Goal: Information Seeking & Learning: Understand process/instructions

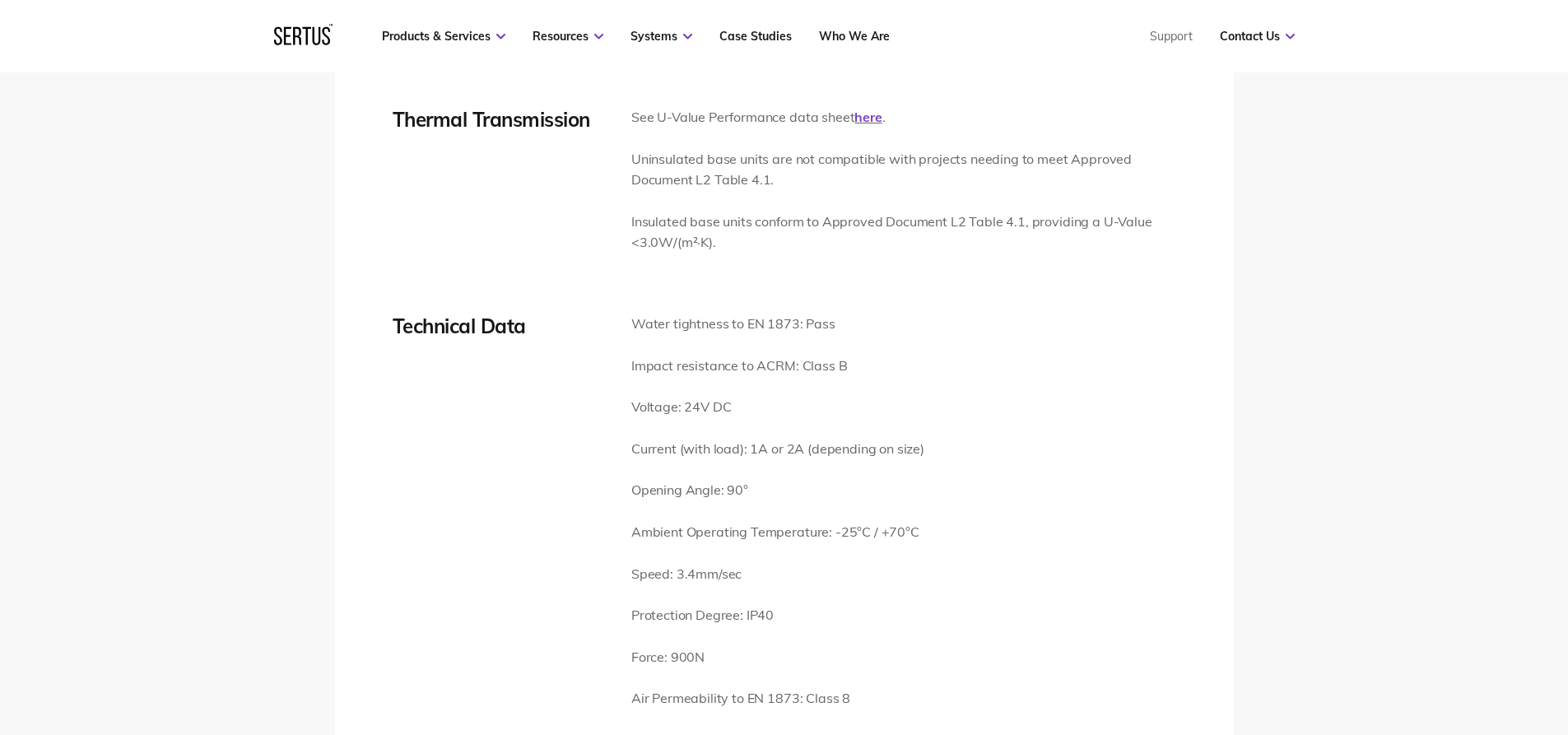
scroll to position [2469, 0]
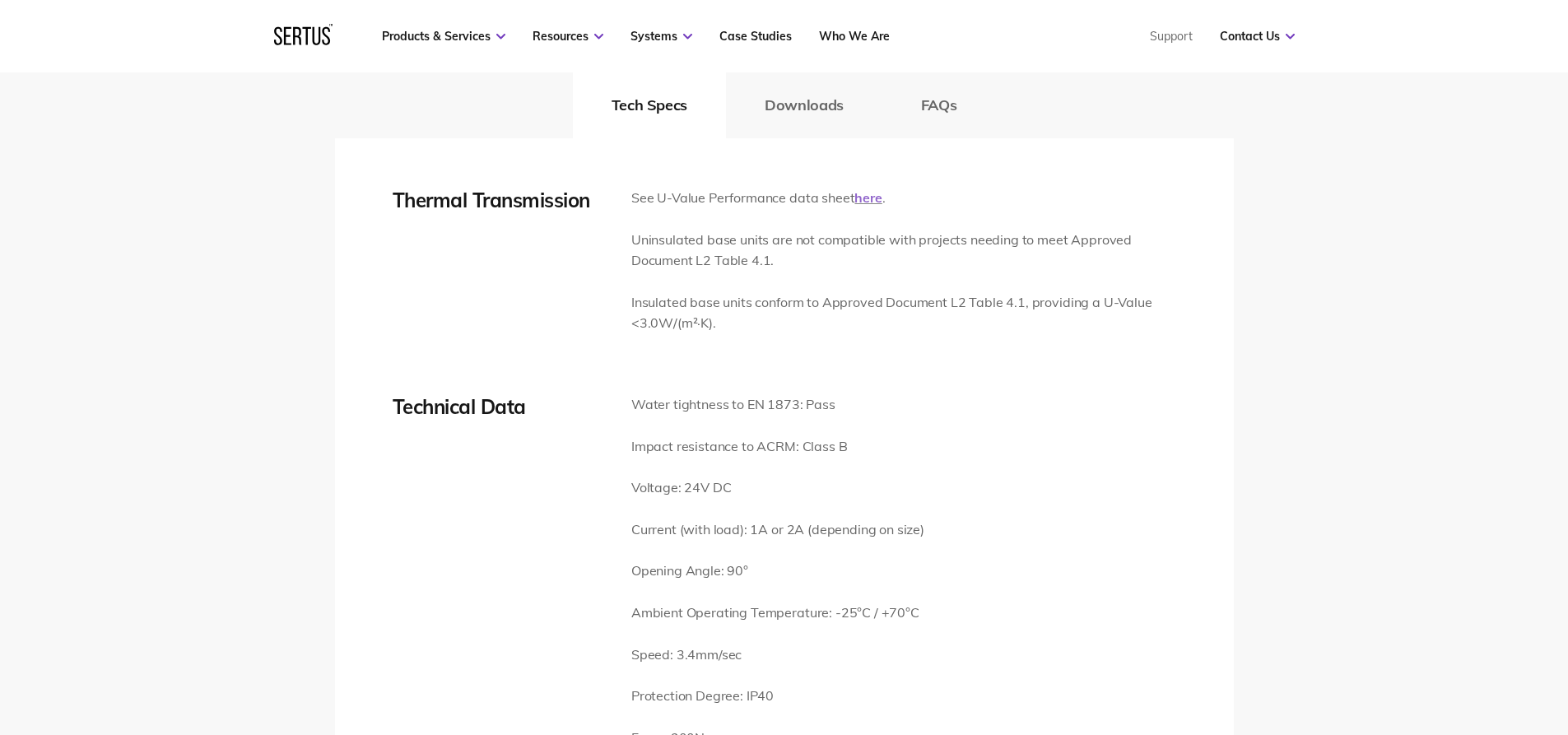
click at [858, 200] on link "here" at bounding box center [868, 197] width 27 height 16
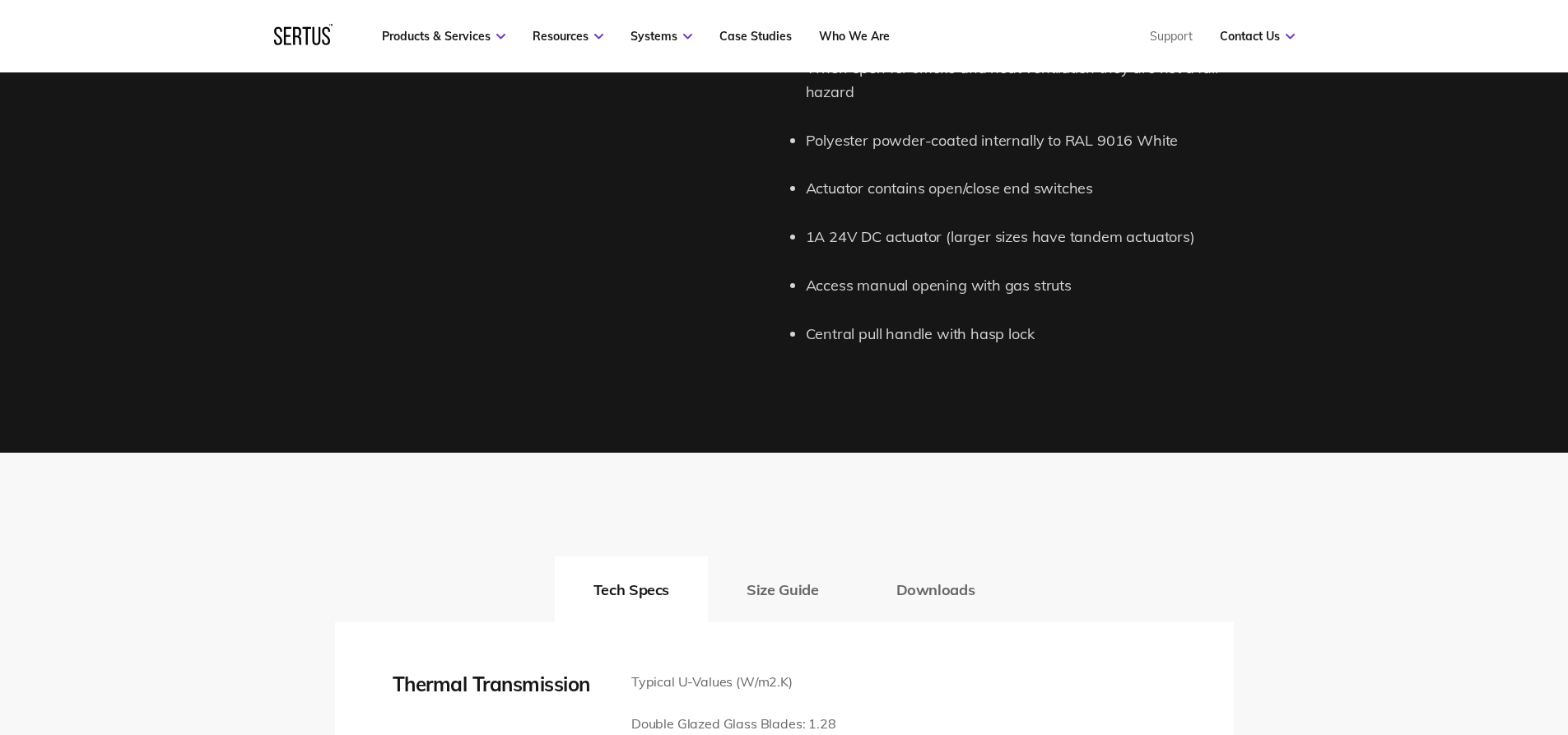
scroll to position [2469, 0]
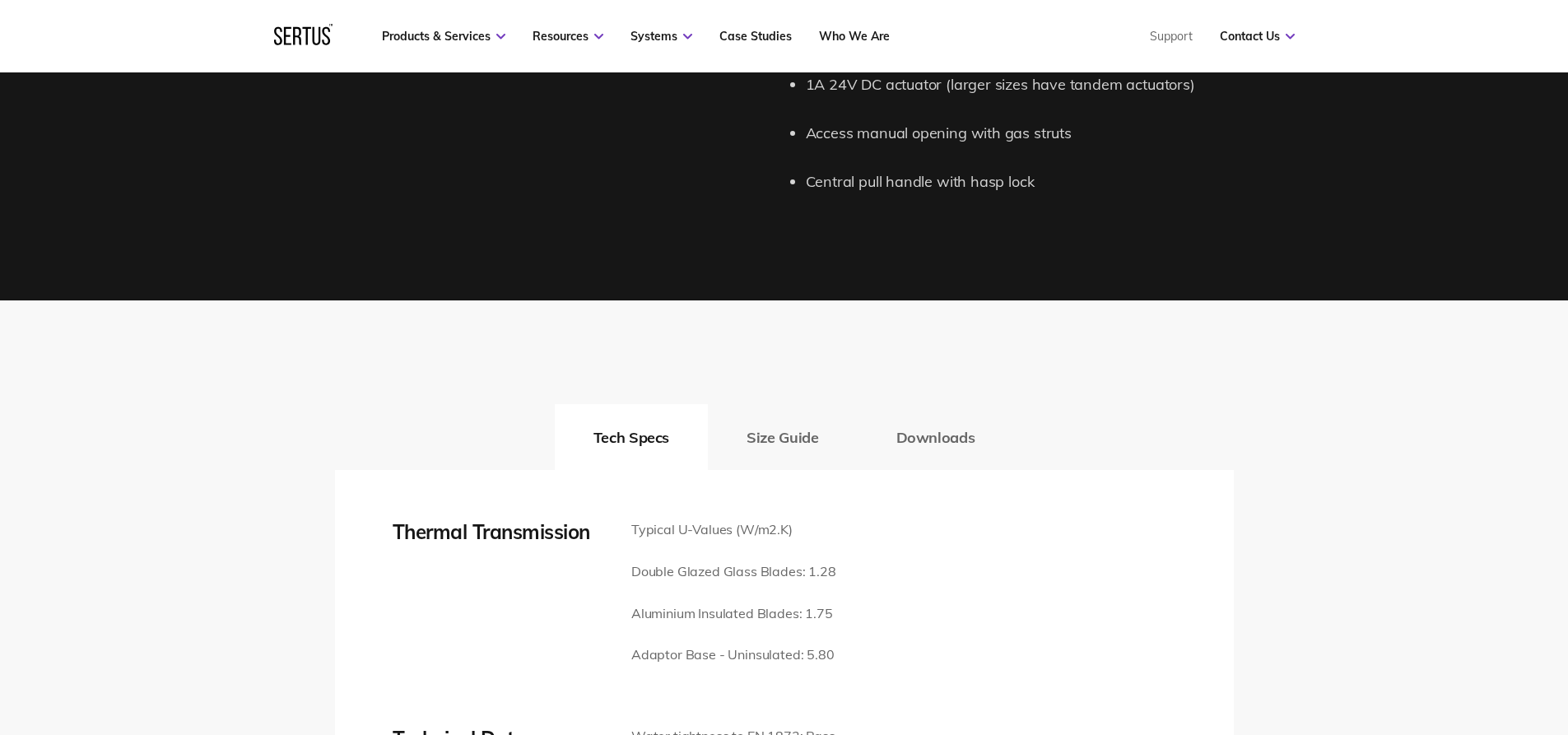
click at [759, 404] on button "Size Guide" at bounding box center [782, 437] width 149 height 66
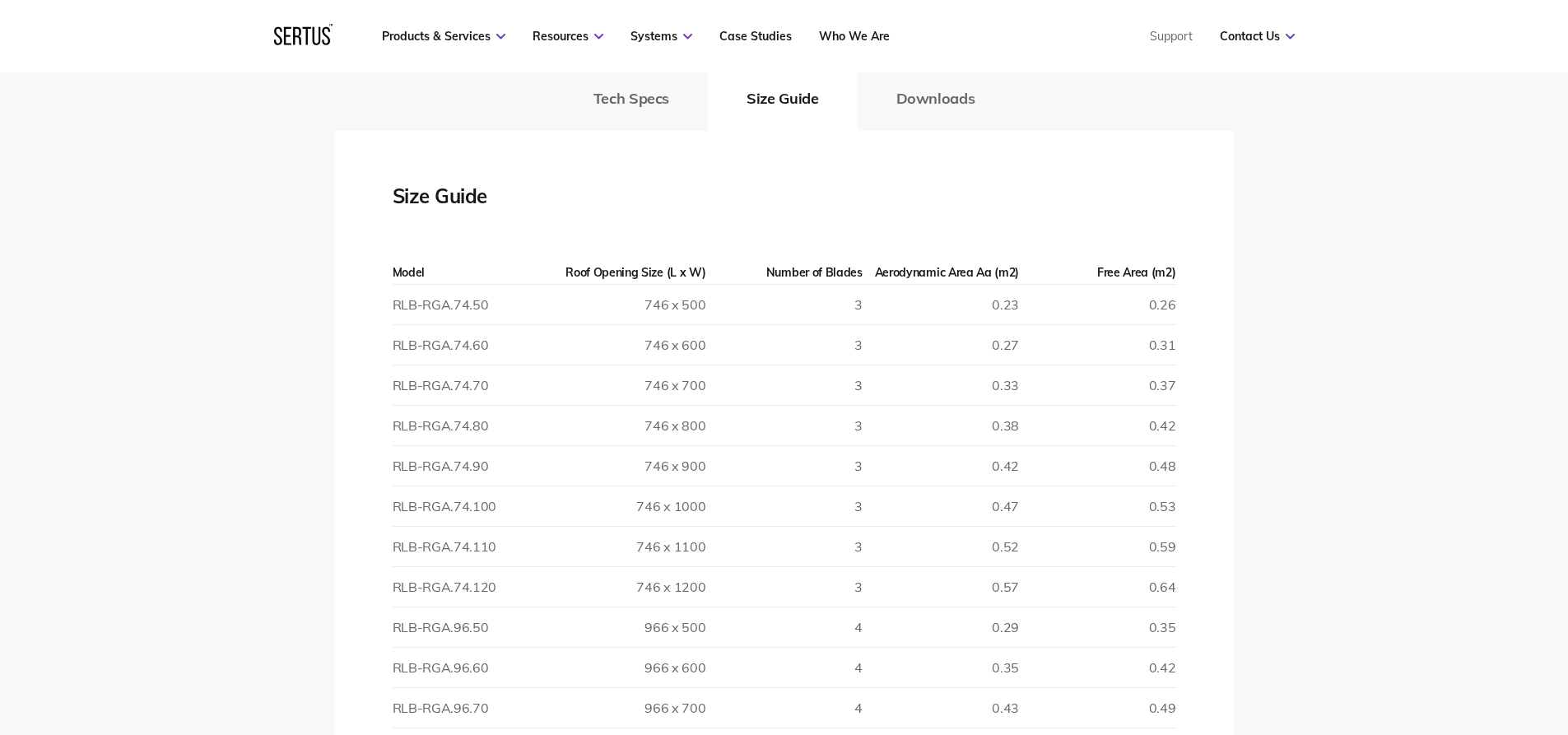
scroll to position [2963, 0]
